Goal: Transaction & Acquisition: Purchase product/service

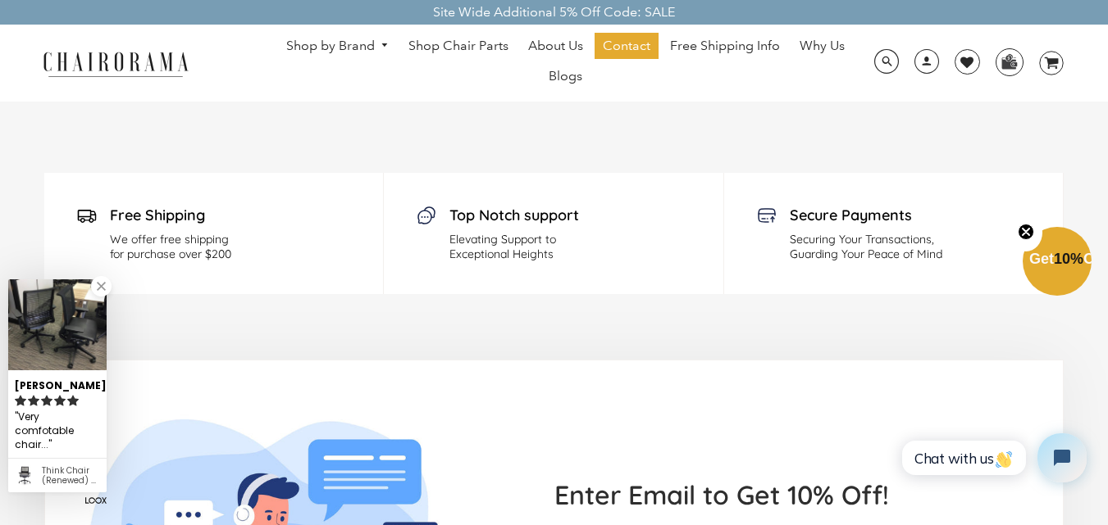
scroll to position [3465, 0]
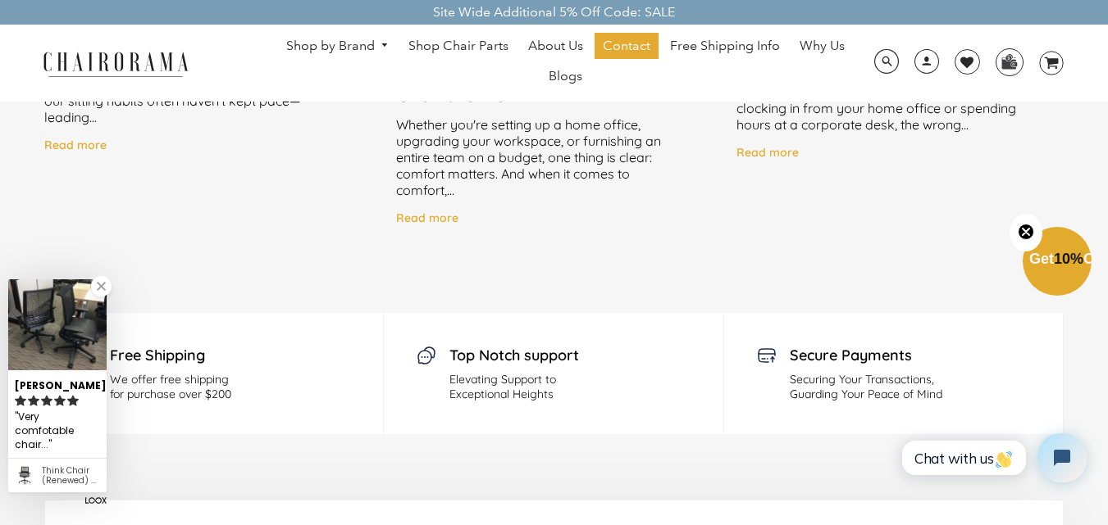
click at [353, 34] on link "Shop by Brand" at bounding box center [338, 46] width 120 height 25
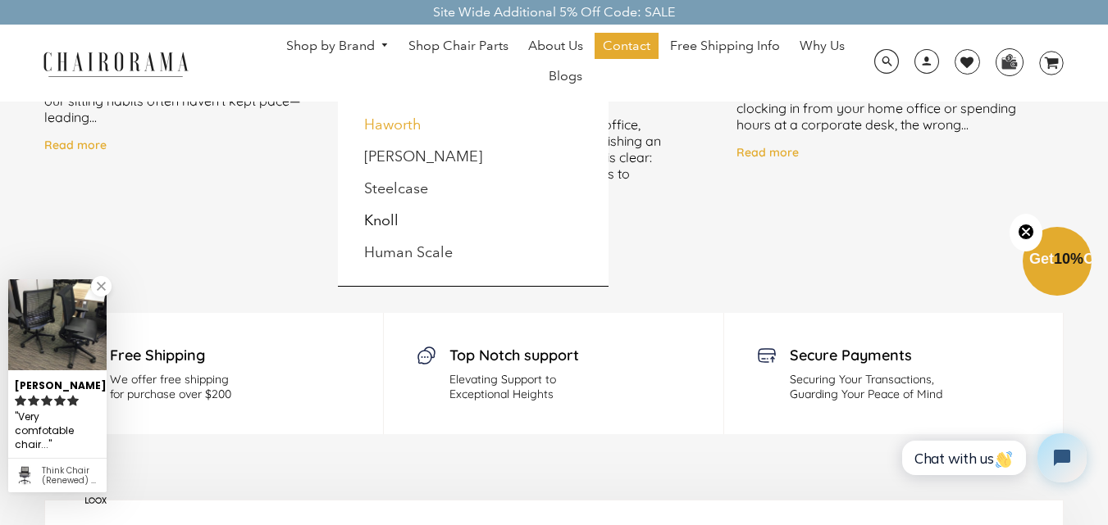
click at [369, 126] on link "Haworth" at bounding box center [392, 125] width 57 height 18
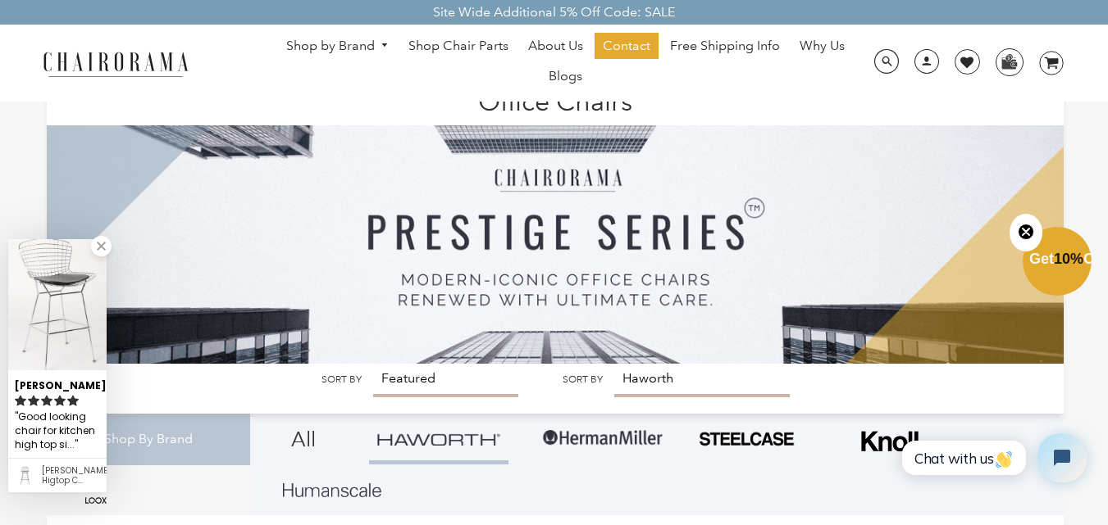
click at [461, 6] on div "Site Wide Additional 5% Off Code: SALE" at bounding box center [554, 12] width 1108 height 25
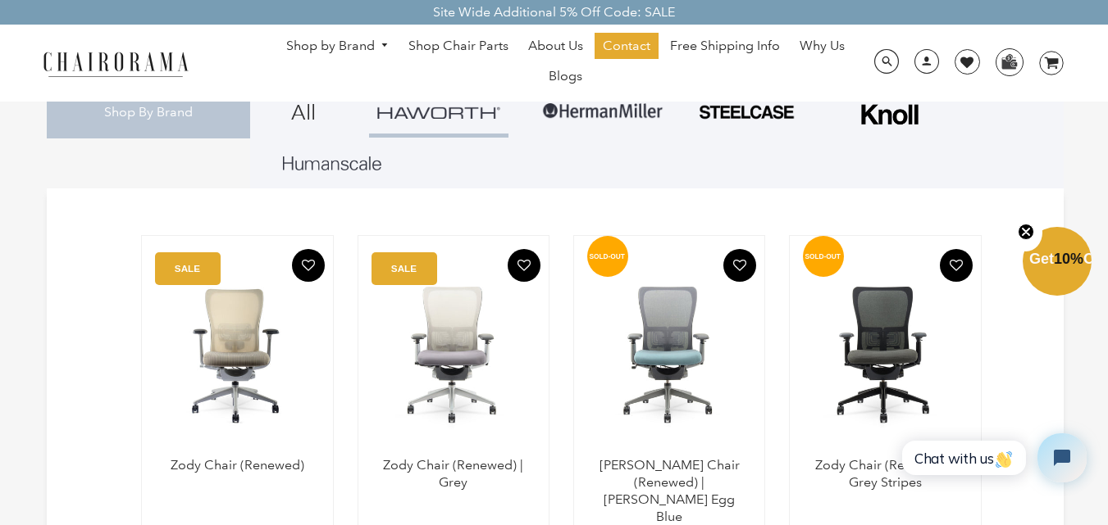
scroll to position [328, 0]
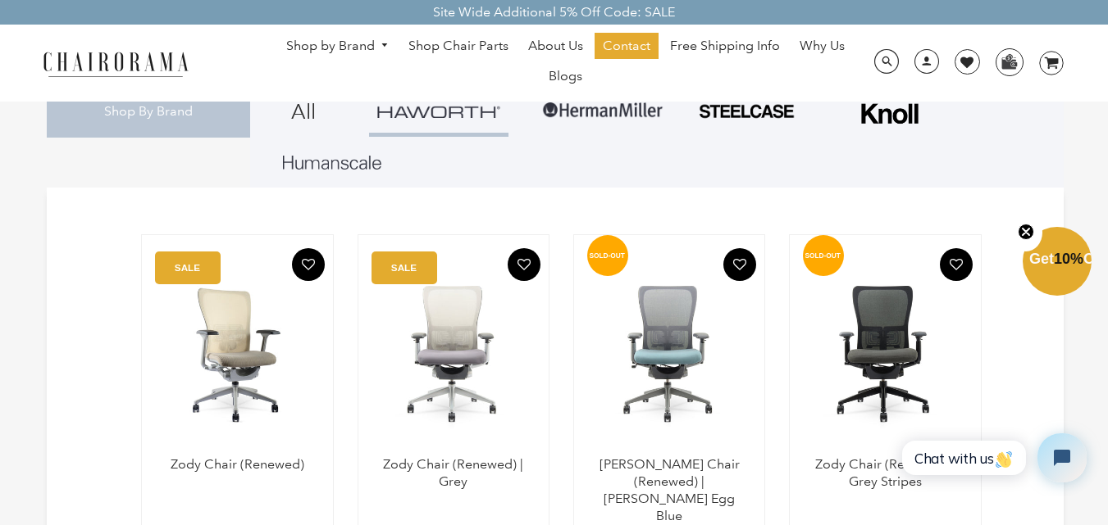
click at [275, 414] on img at bounding box center [236, 354] width 157 height 205
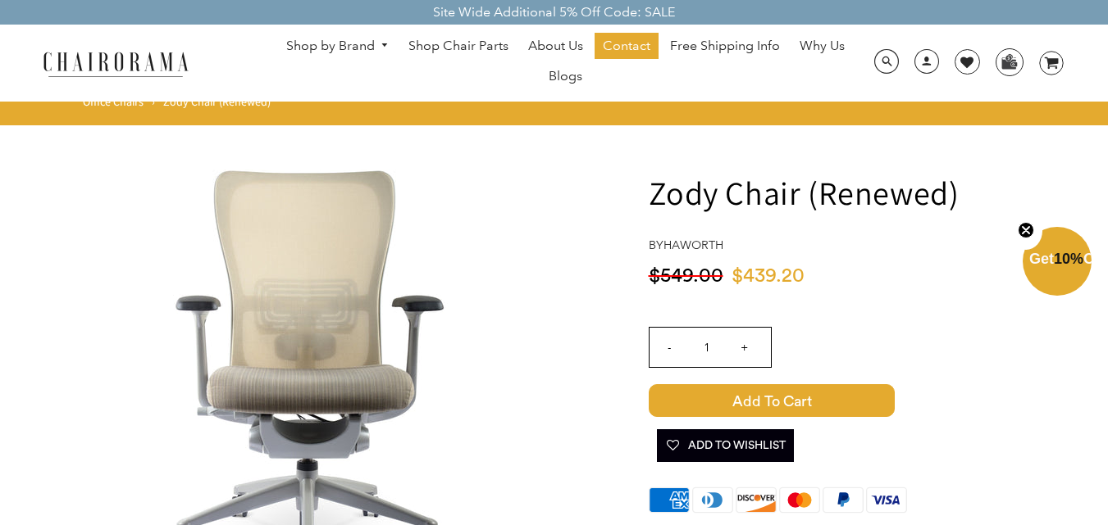
click at [1006, 175] on h1 "Zody Chair (Renewed)" at bounding box center [867, 192] width 439 height 43
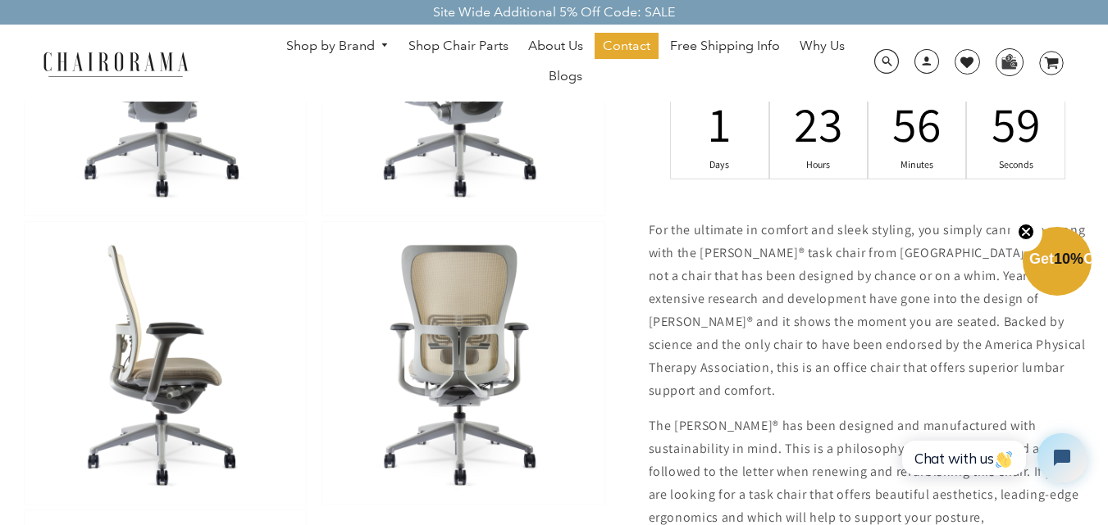
scroll to position [738, 0]
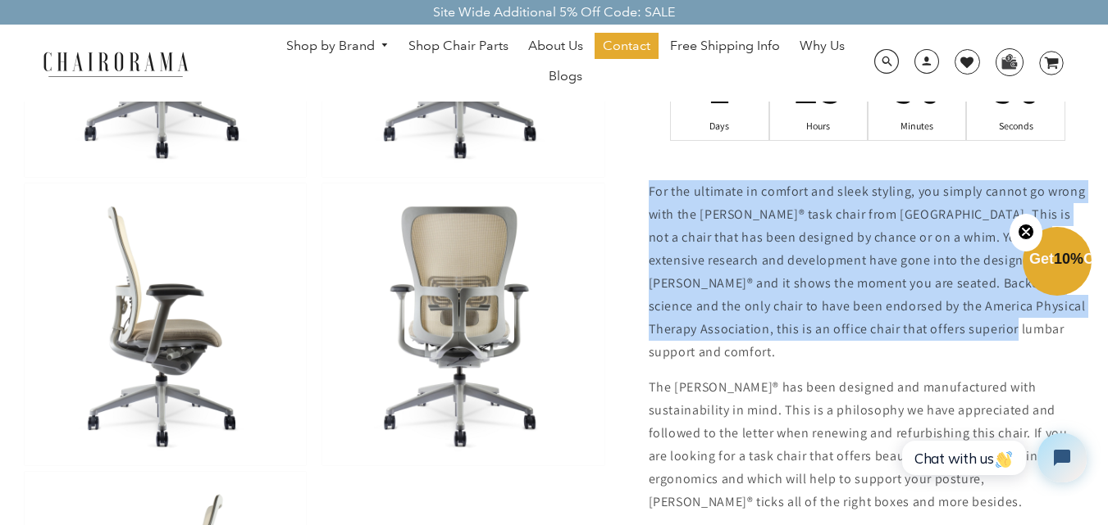
drag, startPoint x: 648, startPoint y: 191, endPoint x: 1026, endPoint y: 327, distance: 400.9
click at [1026, 327] on p "For the ultimate in comfort and sleek styling, you simply cannot go wrong with …" at bounding box center [867, 272] width 439 height 184
copy p "For the ultimate in comfort and sleek styling, you simply cannot go wrong with …"
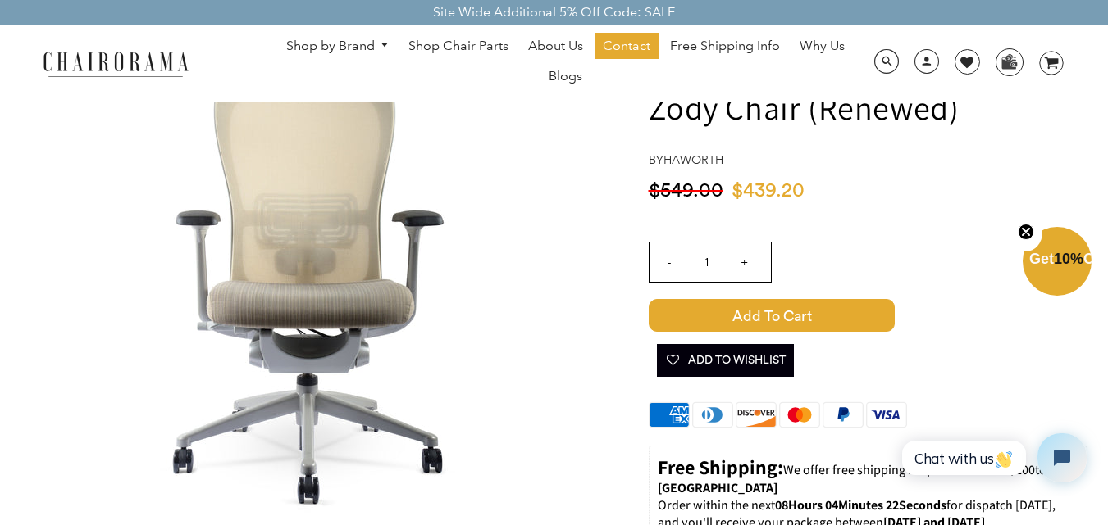
scroll to position [82, 0]
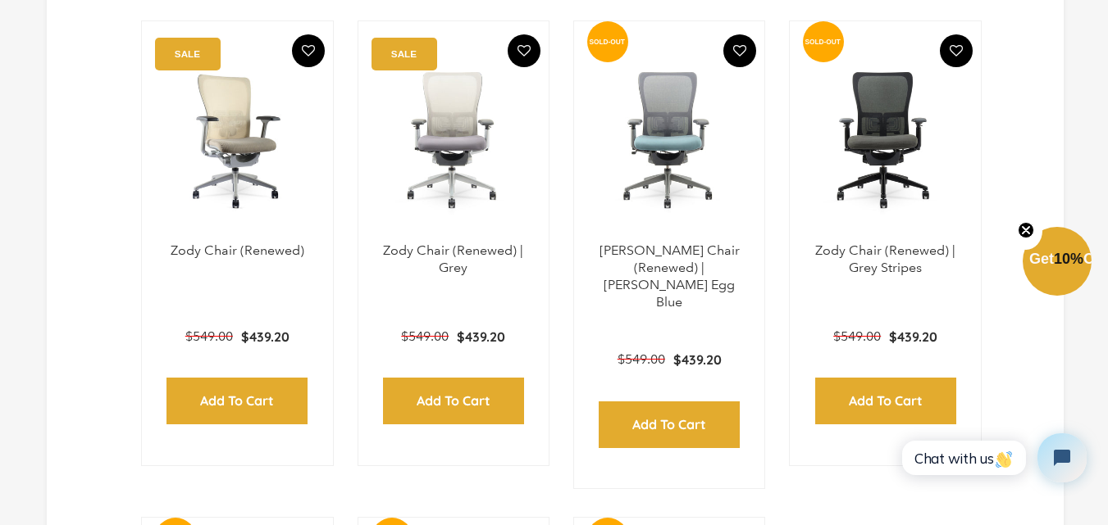
click at [253, 190] on img at bounding box center [236, 140] width 157 height 205
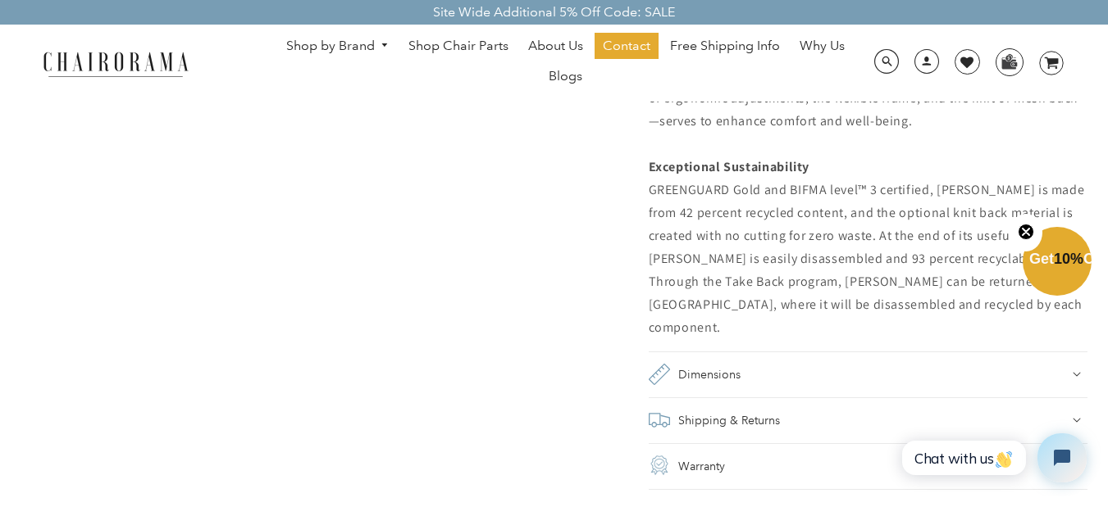
scroll to position [1640, 0]
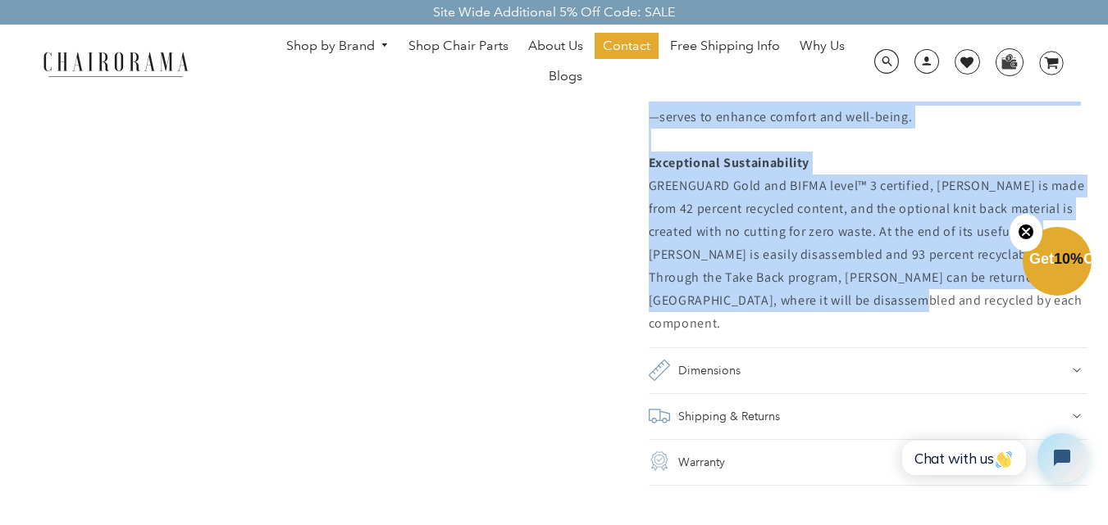
drag, startPoint x: 645, startPoint y: 191, endPoint x: 903, endPoint y: 271, distance: 270.4
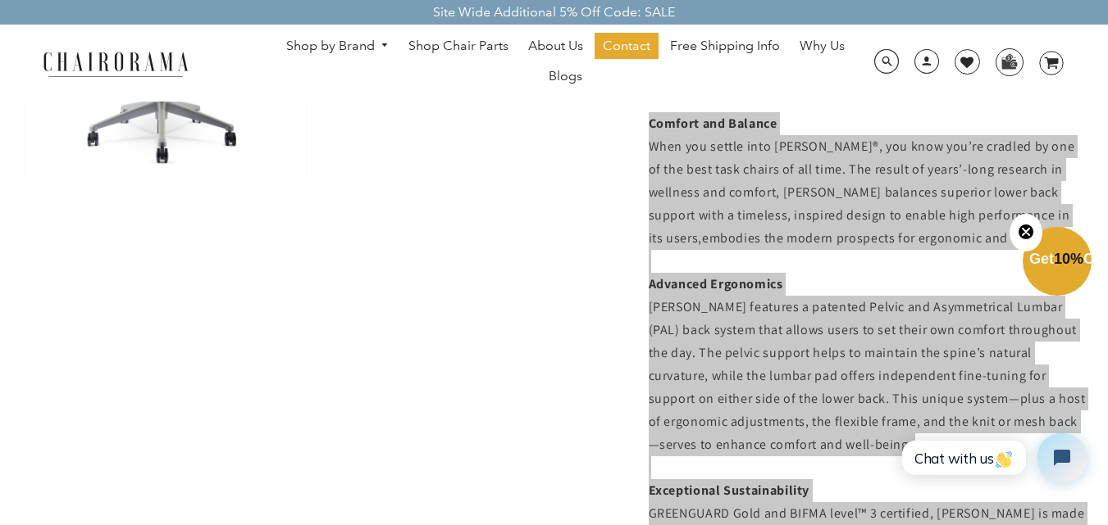
scroll to position [984, 0]
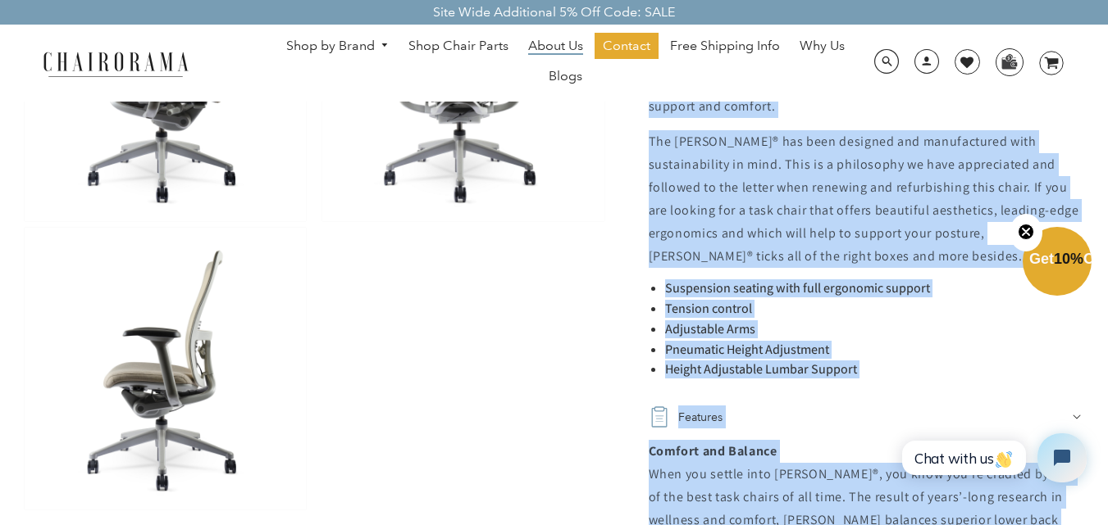
click at [571, 44] on span "About Us" at bounding box center [555, 46] width 55 height 17
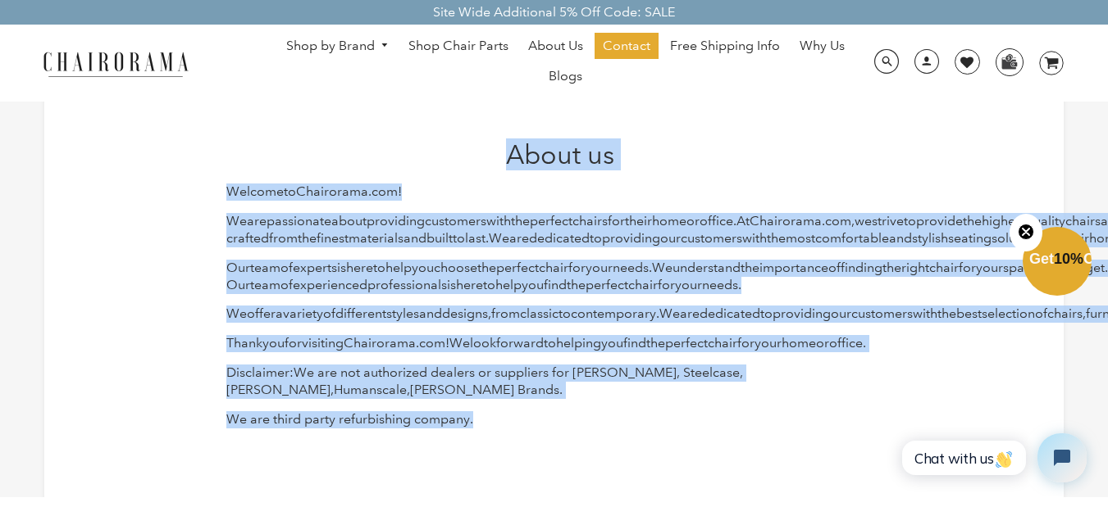
drag, startPoint x: 495, startPoint y: 357, endPoint x: 213, endPoint y: 160, distance: 344.3
click at [213, 160] on div "About us Welcome to Chair orama . com ! We are passionate about providing custo…" at bounding box center [553, 290] width 1019 height 416
click at [232, 205] on div "Welcome to Chair orama . com ! We are passionate about providing customers with…" at bounding box center [559, 306] width 667 height 244
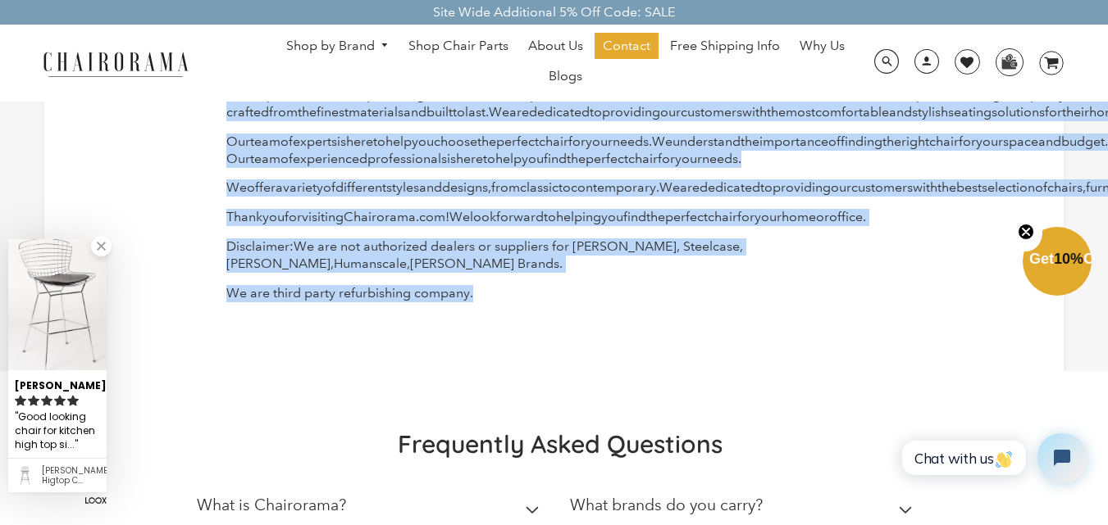
scroll to position [164, 0]
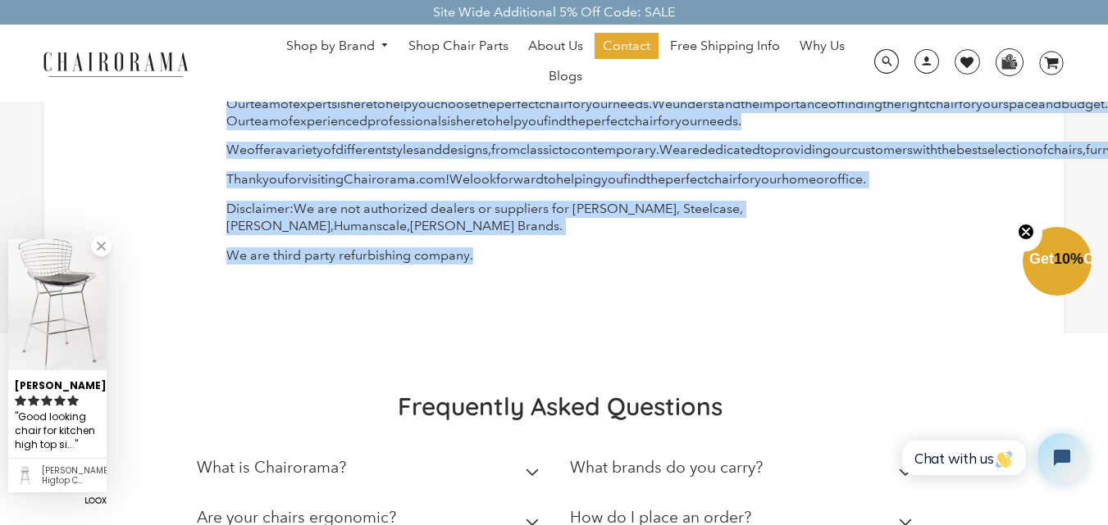
drag, startPoint x: 216, startPoint y: 193, endPoint x: 520, endPoint y: 344, distance: 338.8
click at [520, 276] on div "About us Welcome to Chair orama . com ! We are passionate about providing custo…" at bounding box center [554, 125] width 680 height 301
copy div "Welcome to Chair orama . com ! We are passionate about providing customers with…"
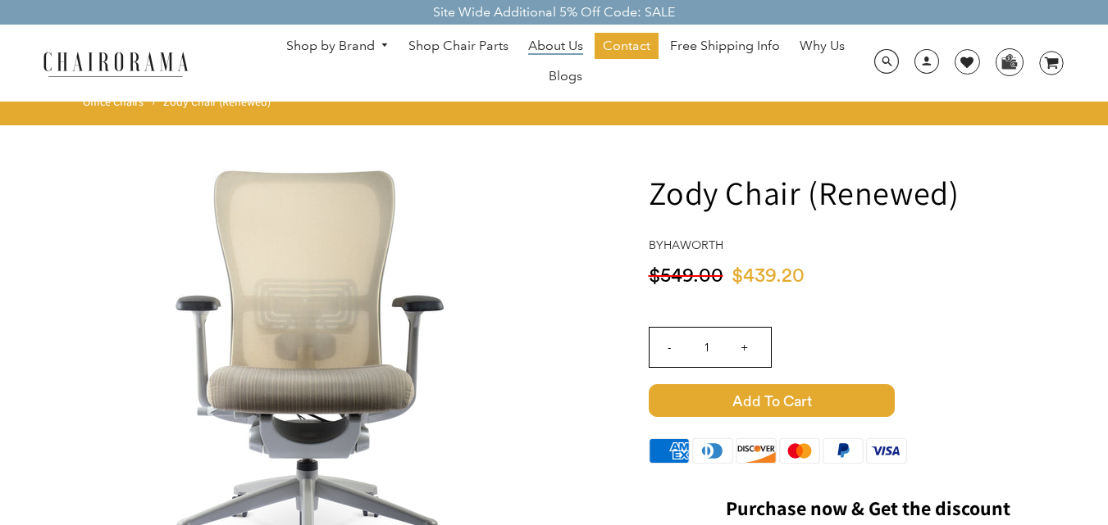
click at [572, 46] on span "About Us" at bounding box center [555, 46] width 55 height 17
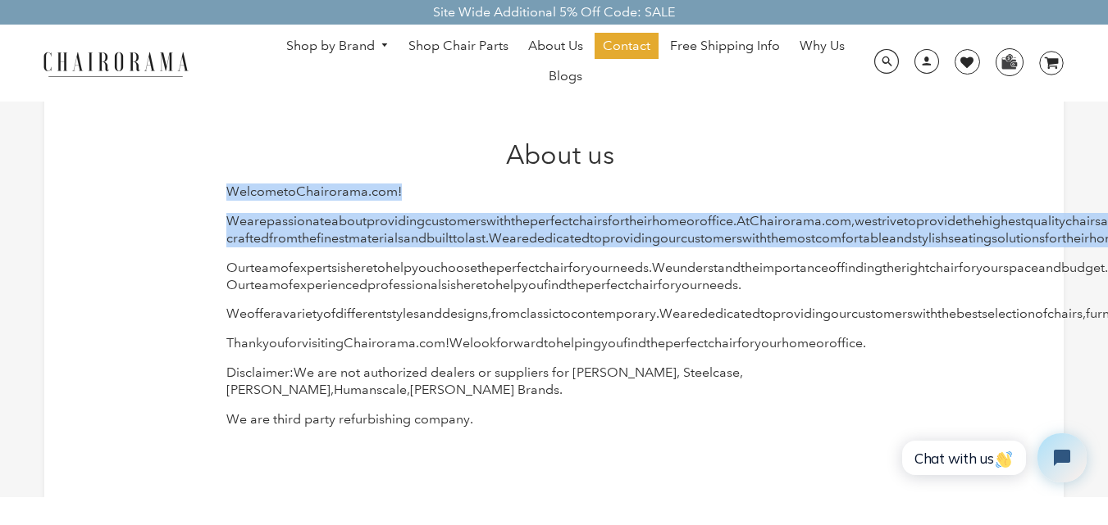
drag, startPoint x: 216, startPoint y: 187, endPoint x: 753, endPoint y: 276, distance: 545.2
click at [753, 276] on div "About us Welcome to Chair orama . com ! We are passionate about providing custo…" at bounding box center [554, 289] width 680 height 301
copy div "Welcome to Chair orama . com ! We are passionate about providing customers with…"
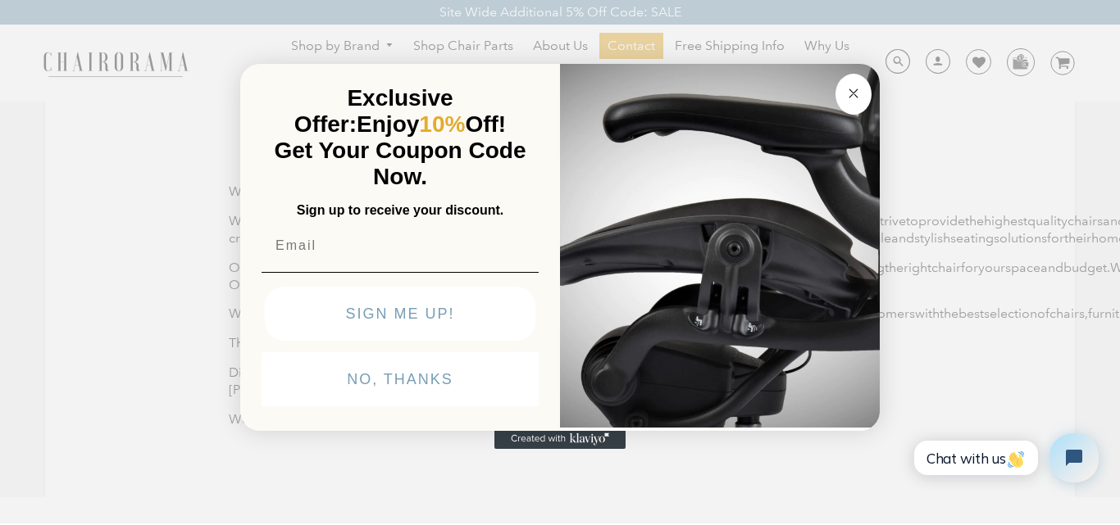
click at [843, 96] on button "Close dialog" at bounding box center [853, 94] width 36 height 41
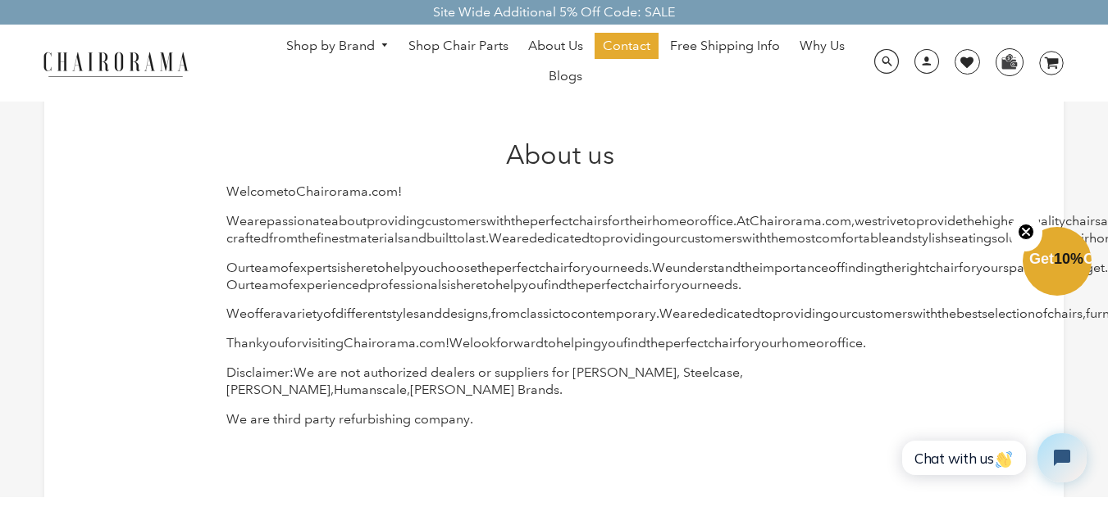
click at [256, 87] on div "Shop by Brand Haworth Herman Miller Steelcase Knoll Human Scale" at bounding box center [554, 63] width 1108 height 77
click at [30, 64] on div "Shop by Brand Haworth Herman Miller Steelcase Knoll Human Scale" at bounding box center [554, 63] width 1108 height 77
click at [93, 63] on img at bounding box center [116, 63] width 164 height 29
